Goal: Navigation & Orientation: Find specific page/section

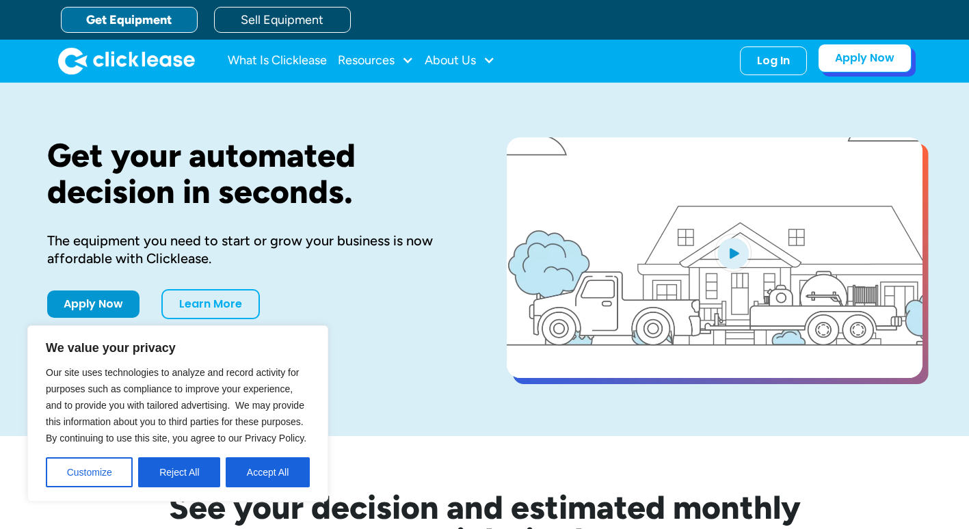
click at [863, 47] on link "Apply Now" at bounding box center [865, 58] width 94 height 29
click at [762, 68] on div "Log In Account login I use Clicklease to get my equipment Partner Portal I offe…" at bounding box center [773, 58] width 67 height 29
click at [772, 54] on div "Log In" at bounding box center [773, 58] width 33 height 14
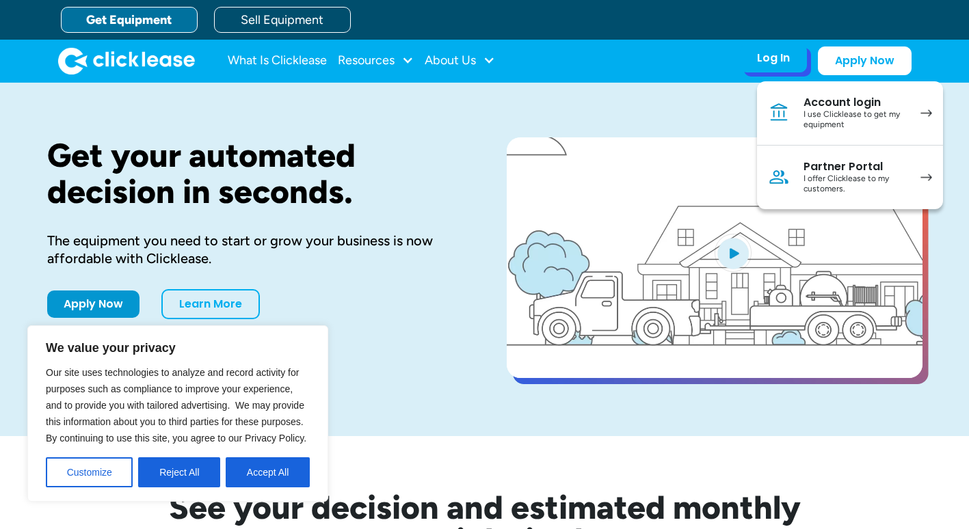
click at [849, 174] on div "I offer Clicklease to my customers." at bounding box center [855, 184] width 103 height 21
